Goal: Check status: Check status

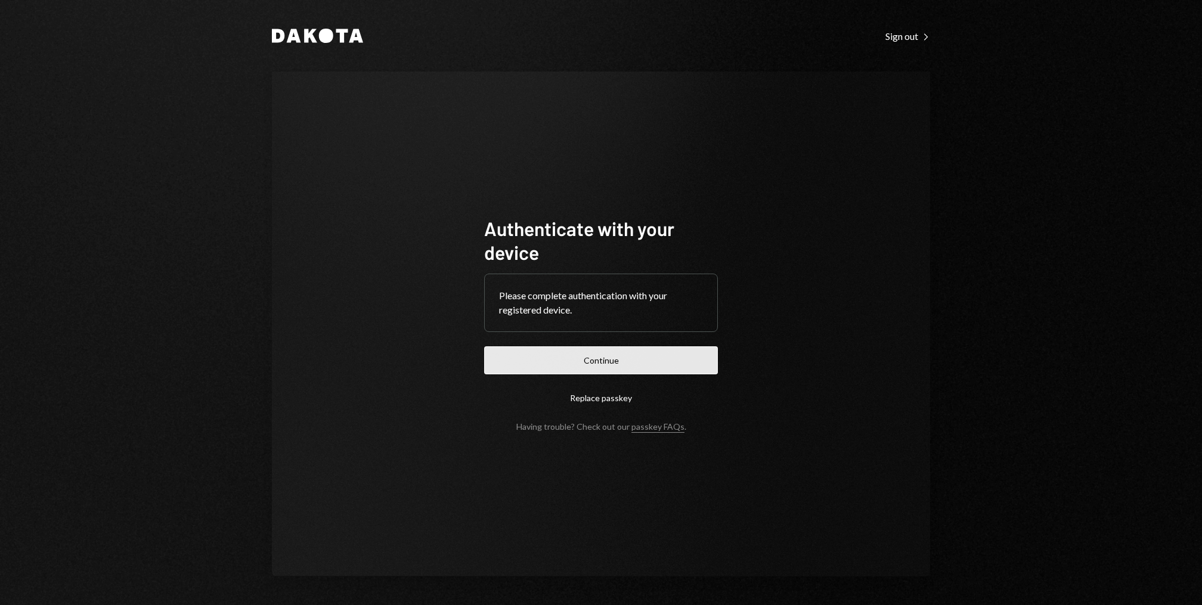
click at [532, 357] on button "Continue" at bounding box center [601, 360] width 234 height 28
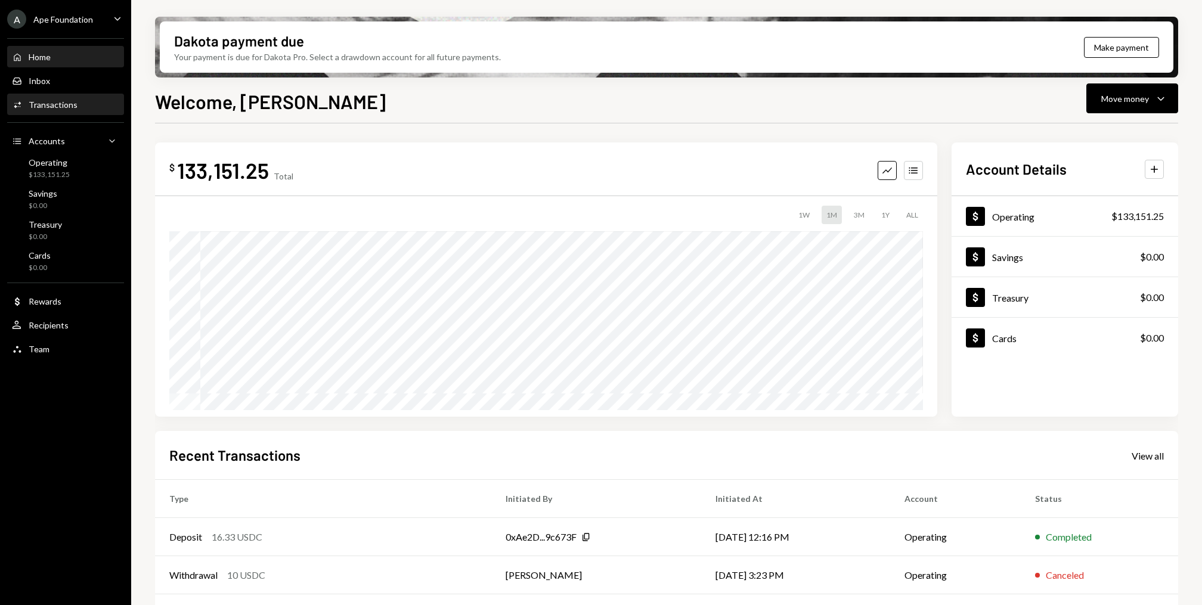
click at [75, 100] on div "Activities Transactions" at bounding box center [65, 105] width 107 height 11
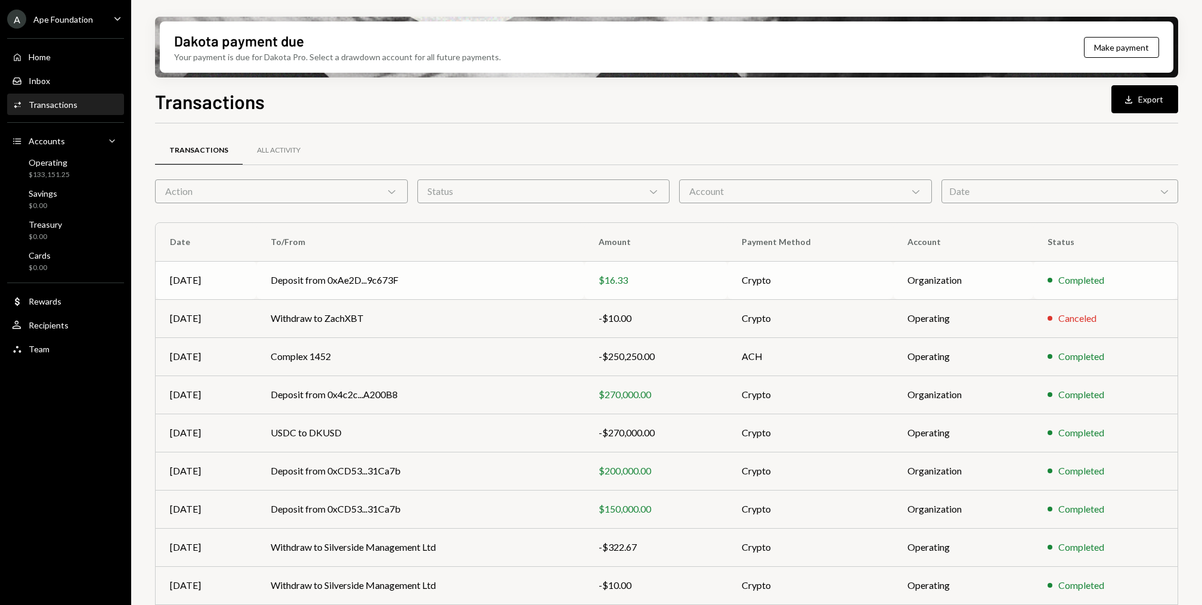
click at [286, 265] on td "Deposit from 0xAe2D...9c673F" at bounding box center [420, 280] width 328 height 38
